Goal: Check status: Check status

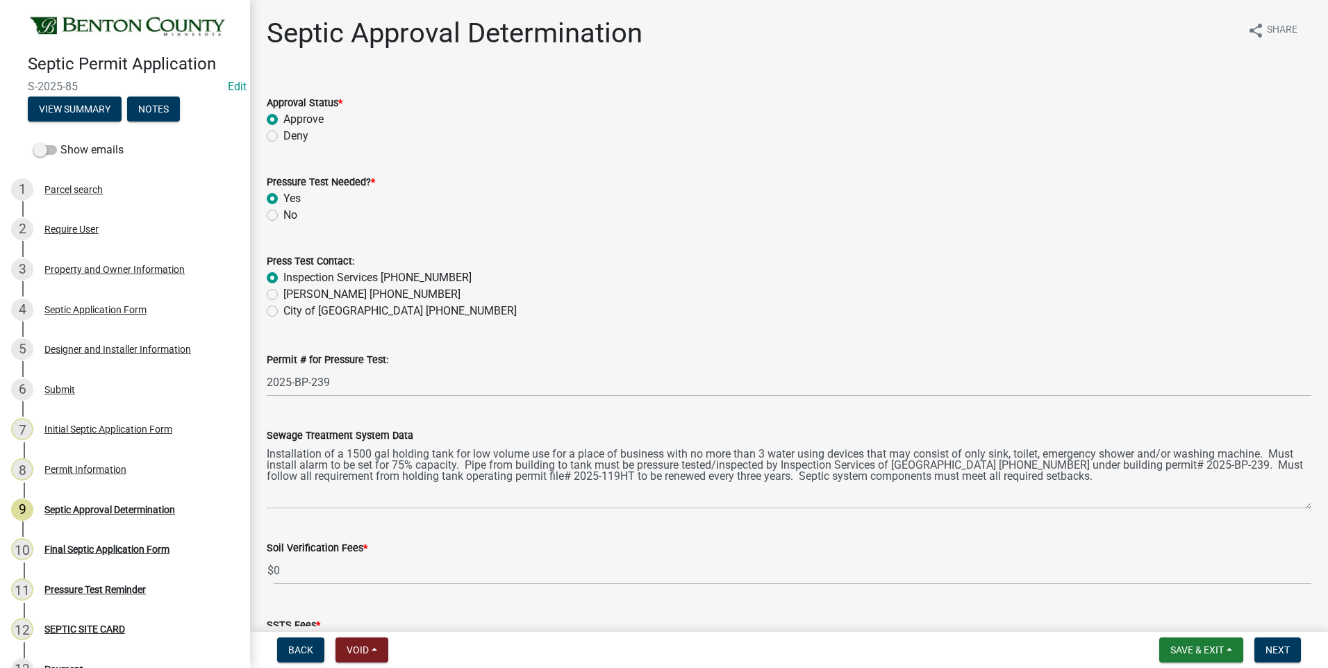
select select "d675f826-2bf1-4ce2-9ebe-43c1842a6c70"
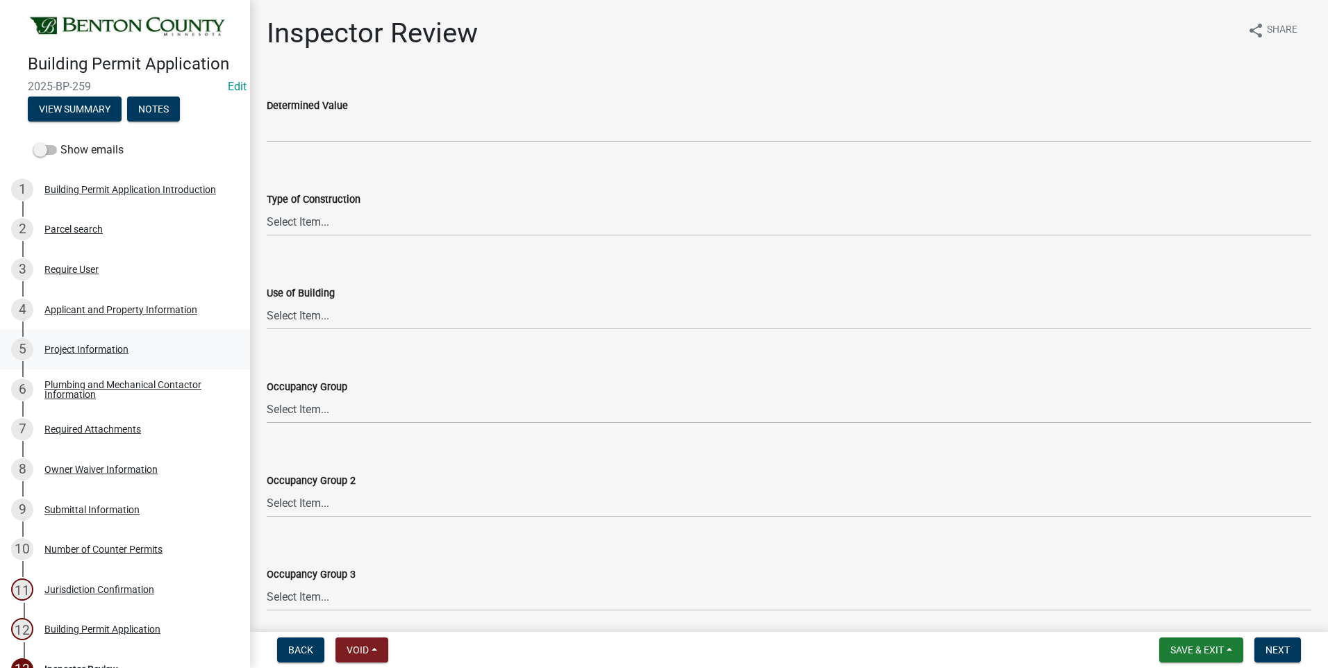
click at [116, 347] on div "Project Information" at bounding box center [86, 350] width 84 height 10
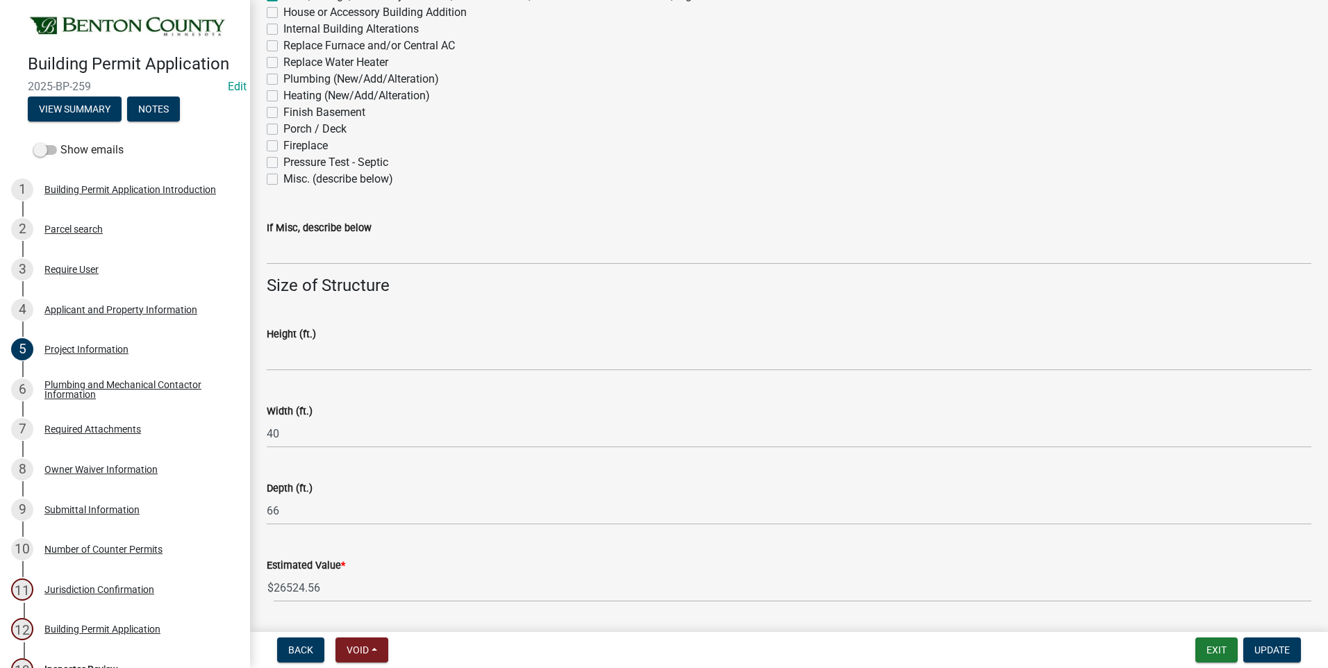
scroll to position [797, 0]
